Goal: Find specific page/section: Locate a particular part of the current website

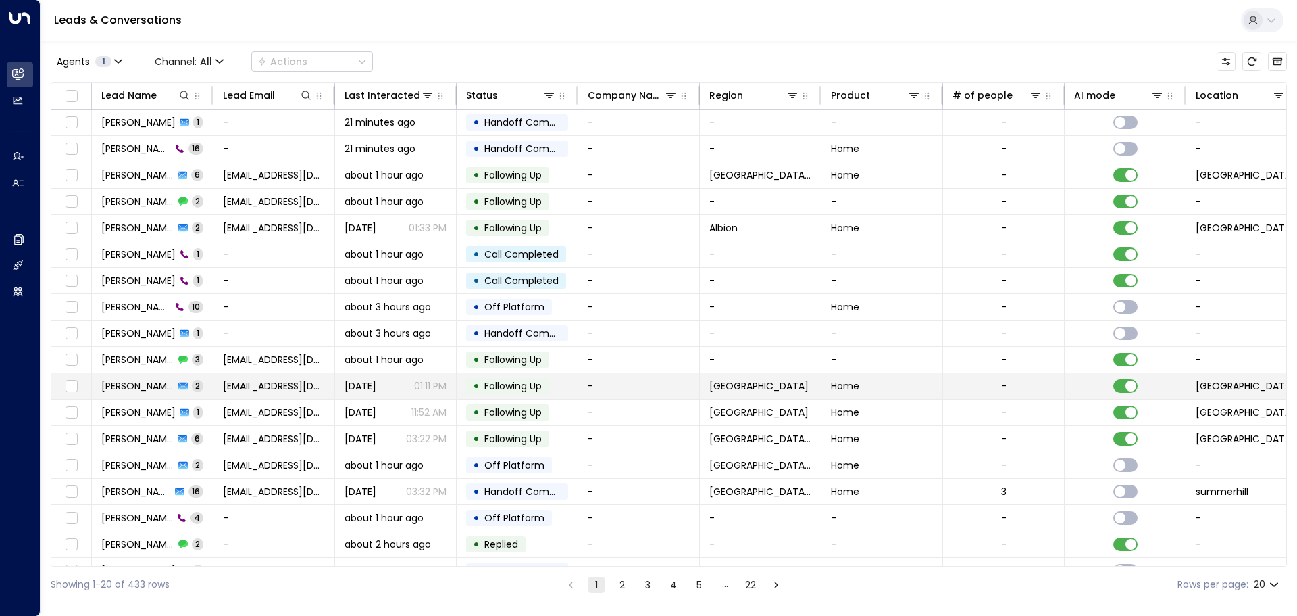
scroll to position [75, 0]
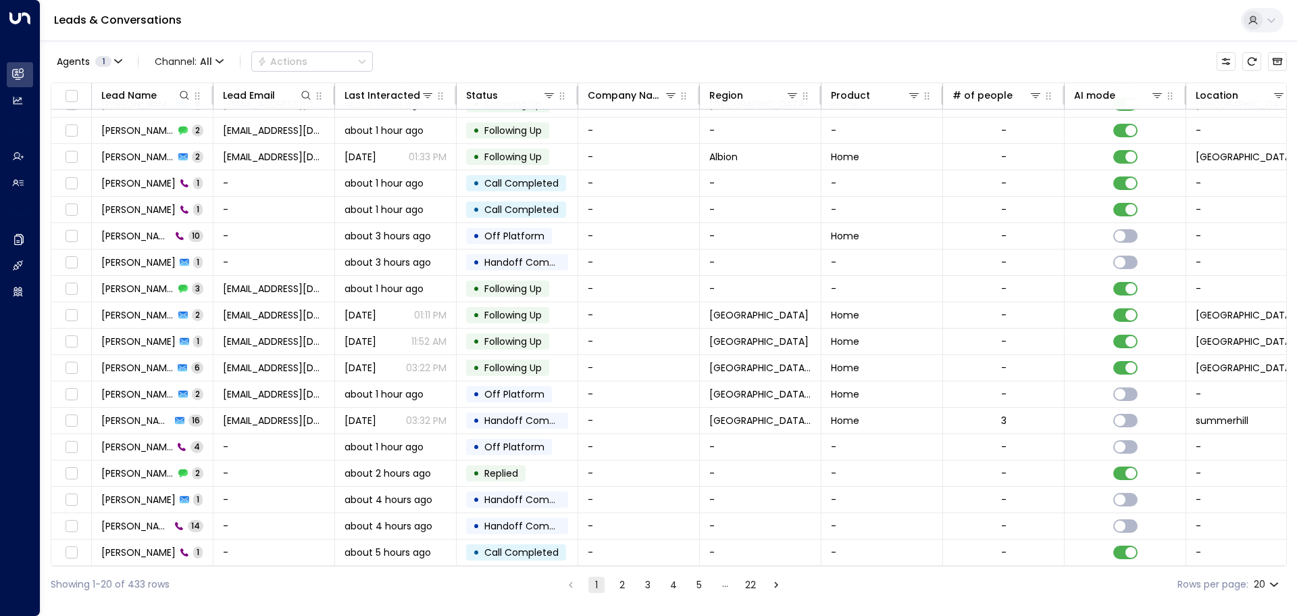
click at [616, 593] on div "Showing 1-20 of 433 rows 1 2 3 4 5 … 22 Rows per page: 20 **" at bounding box center [669, 584] width 1237 height 36
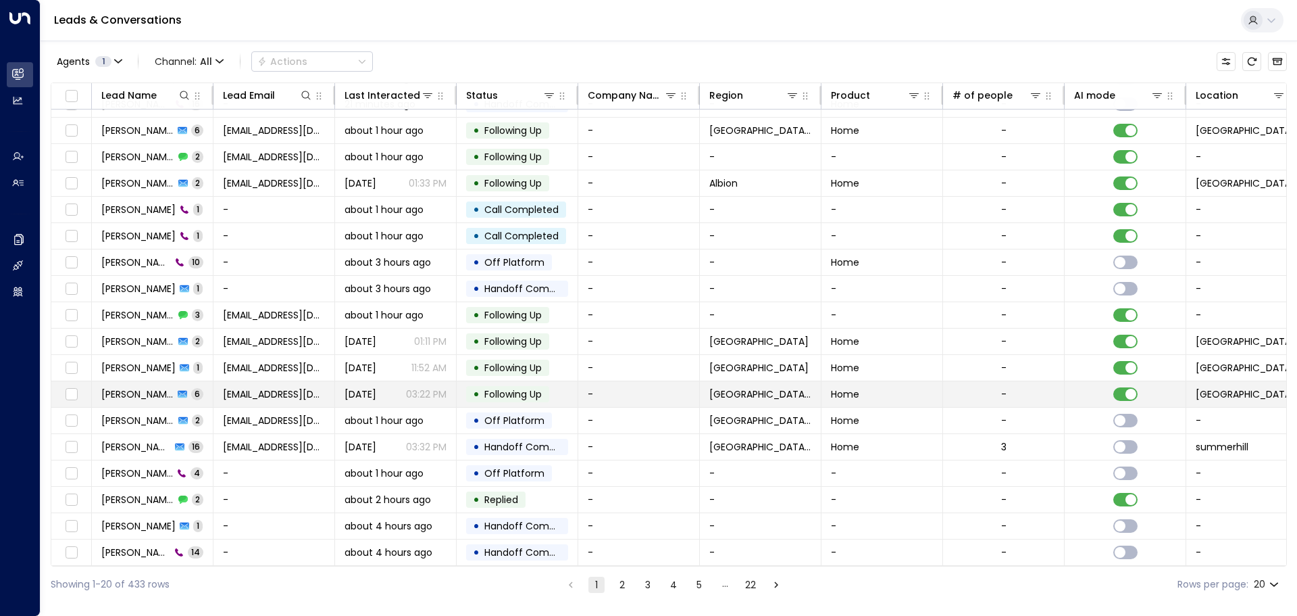
scroll to position [0, 0]
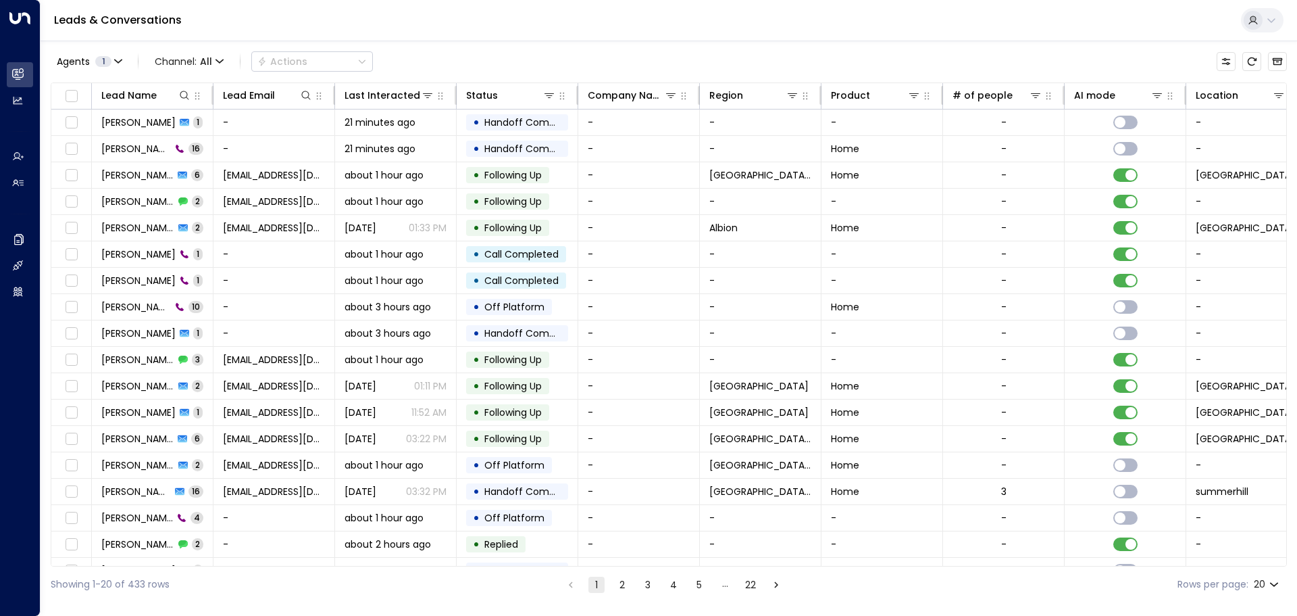
click at [618, 587] on button "2" at bounding box center [622, 584] width 16 height 16
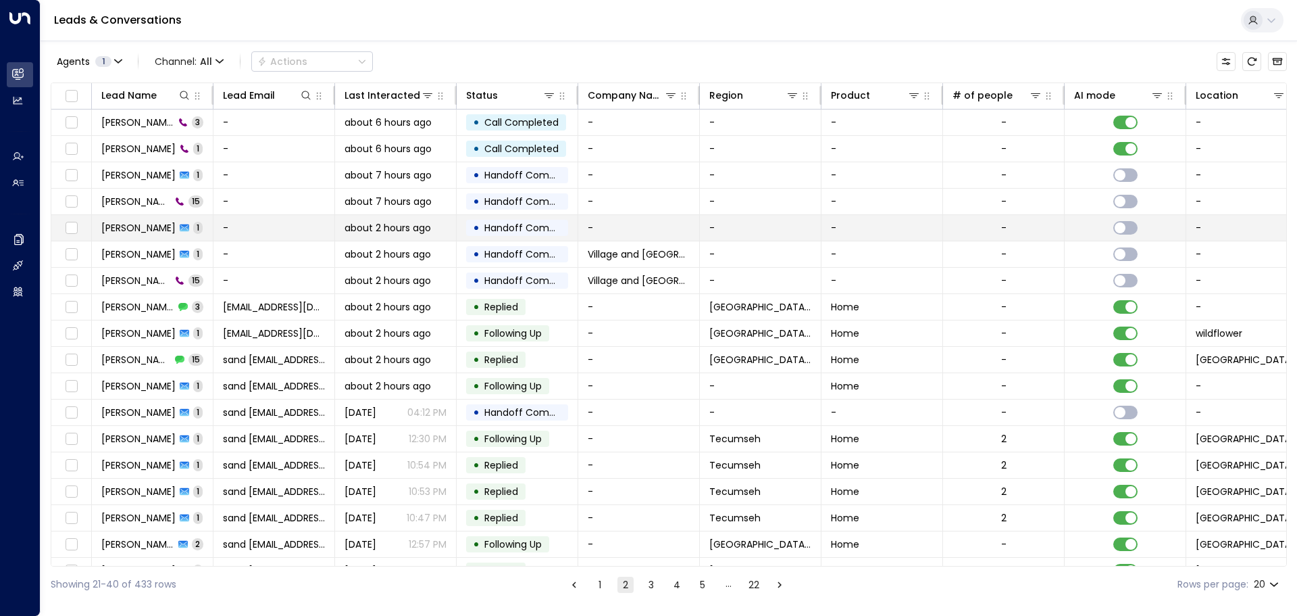
click at [259, 234] on td "-" at bounding box center [275, 228] width 122 height 26
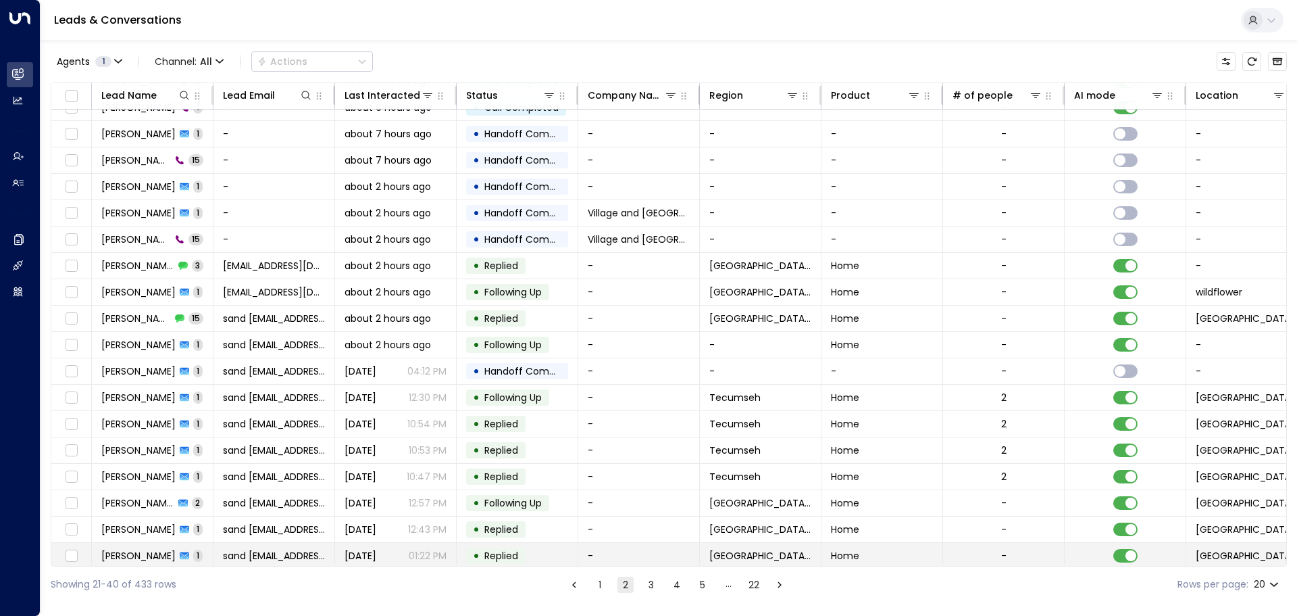
scroll to position [75, 0]
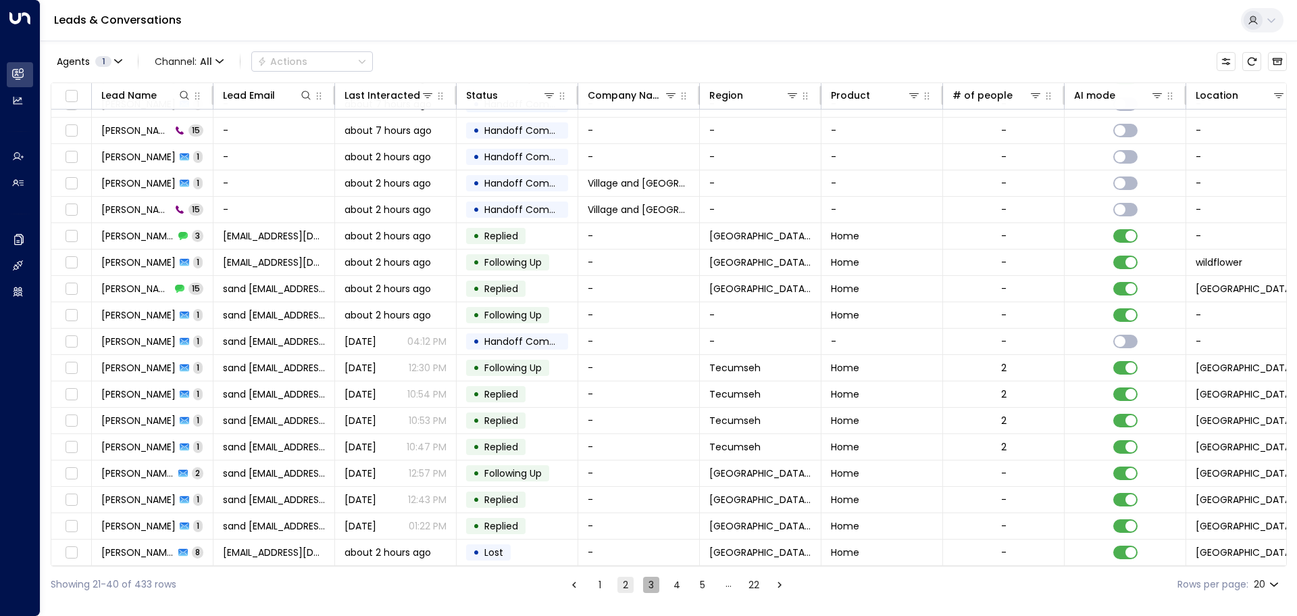
click at [654, 585] on button "3" at bounding box center [651, 584] width 16 height 16
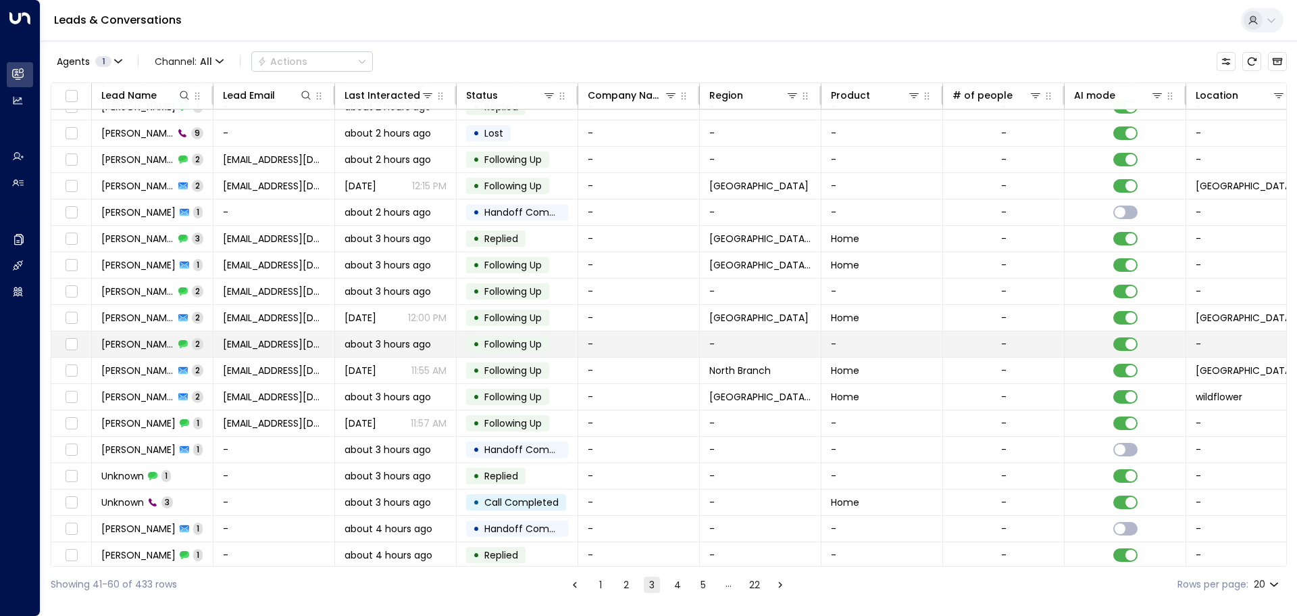
scroll to position [75, 0]
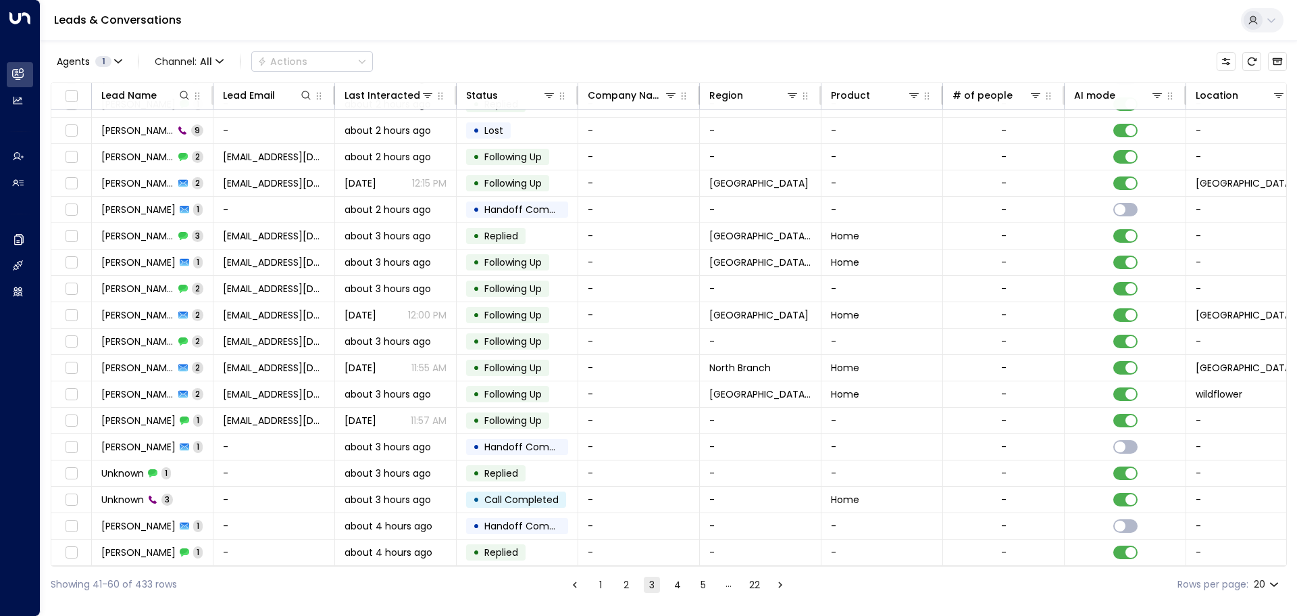
click at [678, 582] on button "4" at bounding box center [678, 584] width 16 height 16
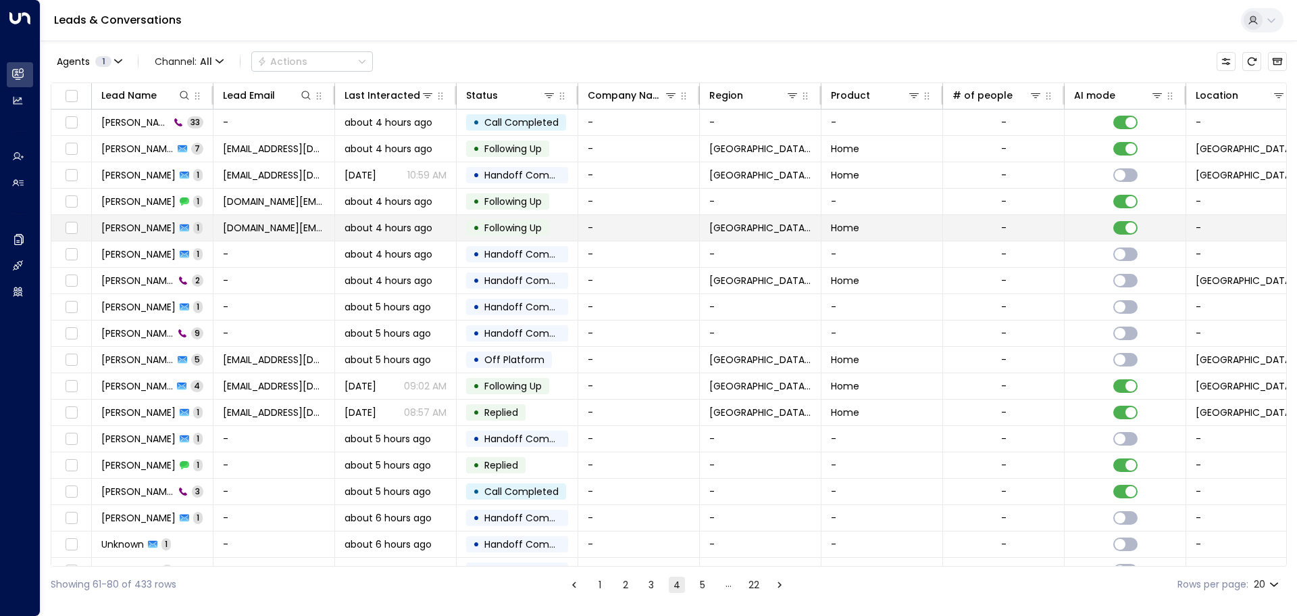
click at [145, 223] on span "[PERSON_NAME]" at bounding box center [138, 228] width 74 height 14
